Goal: Transaction & Acquisition: Purchase product/service

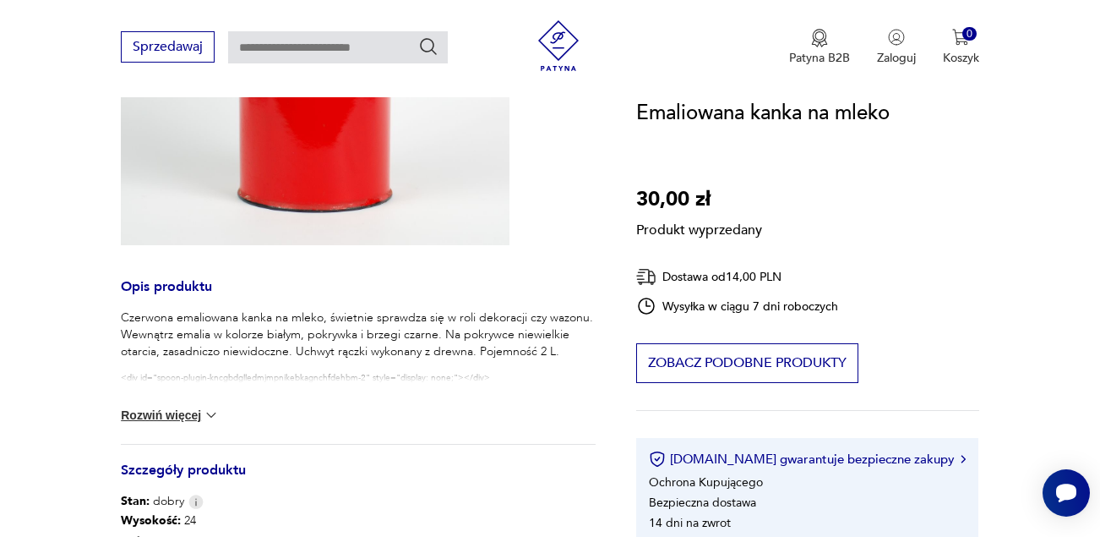
click at [169, 421] on button "Rozwiń więcej" at bounding box center [170, 414] width 98 height 17
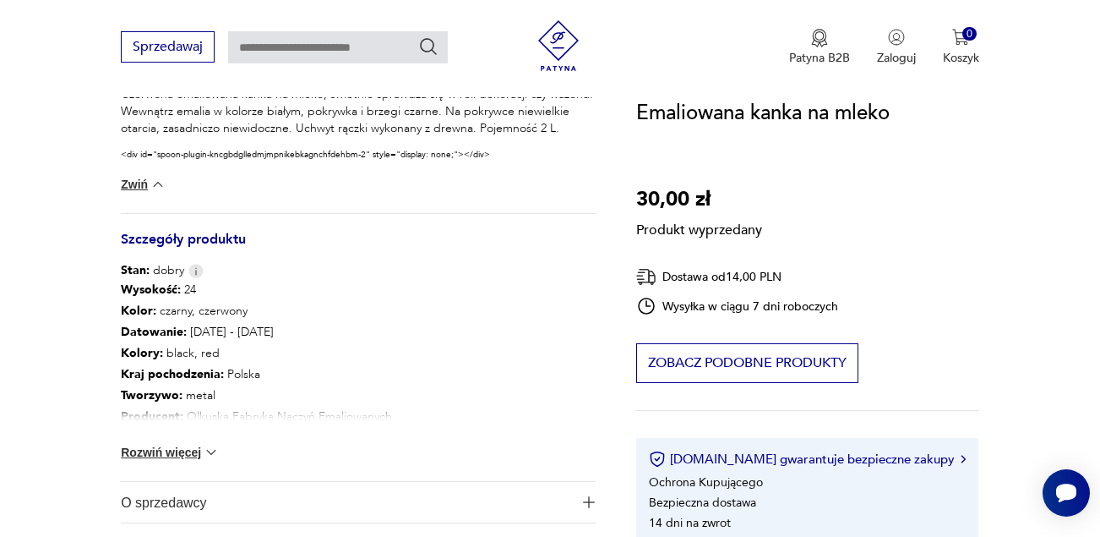
scroll to position [676, 0]
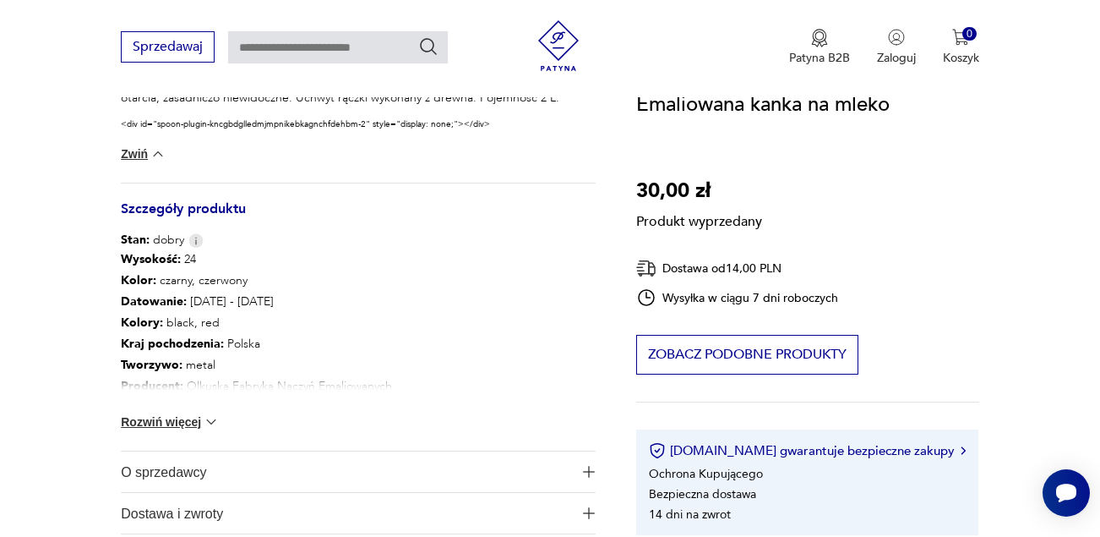
click at [176, 416] on button "Rozwiń więcej" at bounding box center [170, 421] width 98 height 17
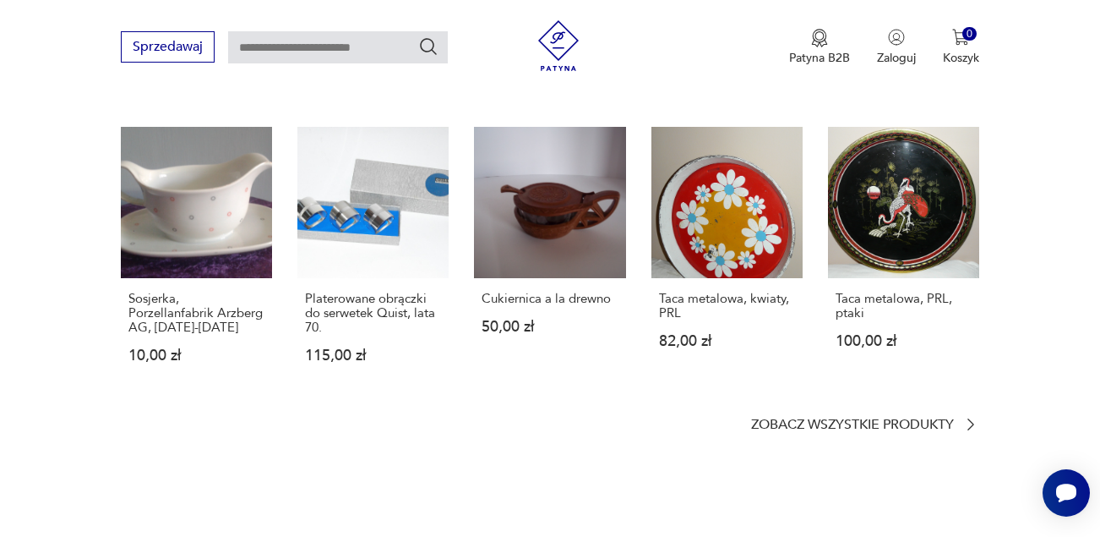
scroll to position [1352, 0]
